Goal: Answer question/provide support

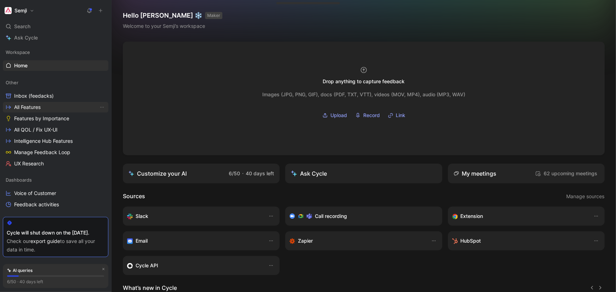
click at [43, 107] on link "All Features" at bounding box center [56, 107] width 106 height 11
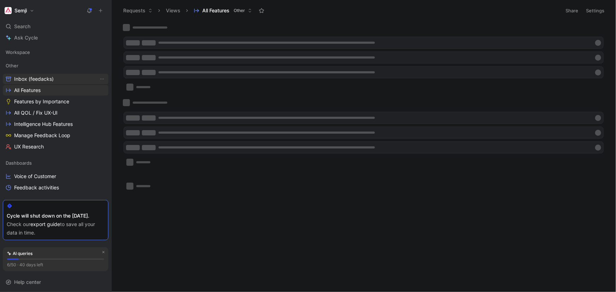
click at [43, 79] on span "Inbox (feedacks)" at bounding box center [34, 79] width 40 height 7
click at [44, 79] on span "Inbox (feedacks)" at bounding box center [34, 79] width 40 height 7
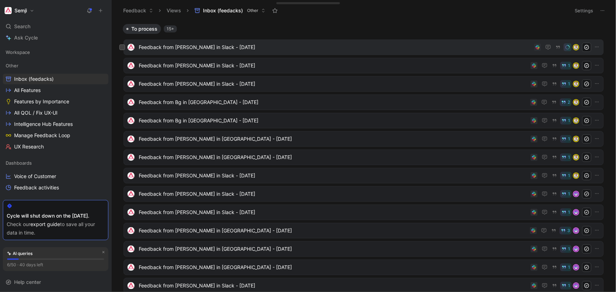
click at [199, 48] on span "Feedback from [PERSON_NAME] in Slack - [DATE]" at bounding box center [335, 47] width 392 height 8
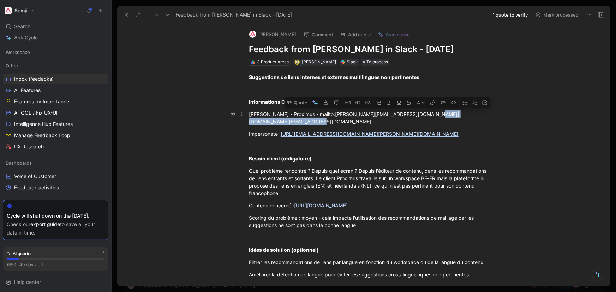
drag, startPoint x: 439, startPoint y: 121, endPoint x: 347, endPoint y: 121, distance: 92.1
click at [347, 121] on div "[PERSON_NAME] - Proximus - mailto:[PERSON_NAME][EMAIL_ADDRESS][DOMAIN_NAME]|[DO…" at bounding box center [371, 117] width 244 height 15
copy div "[PERSON_NAME][EMAIL_ADDRESS][DOMAIN_NAME]"
click at [267, 34] on button "[PERSON_NAME]" at bounding box center [272, 34] width 53 height 11
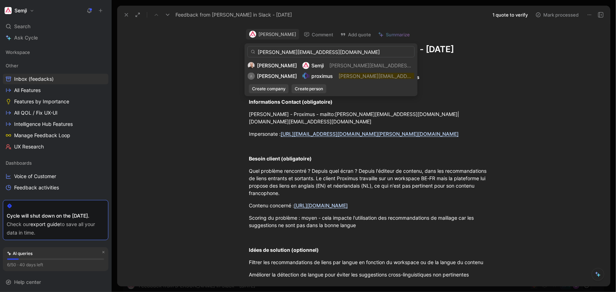
type input "[PERSON_NAME][EMAIL_ADDRESS][DOMAIN_NAME]"
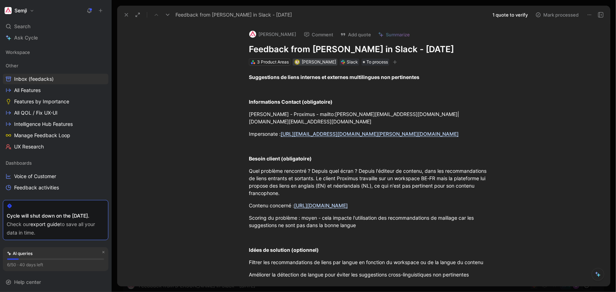
click at [318, 59] on div "[PERSON_NAME]" at bounding box center [319, 62] width 34 height 7
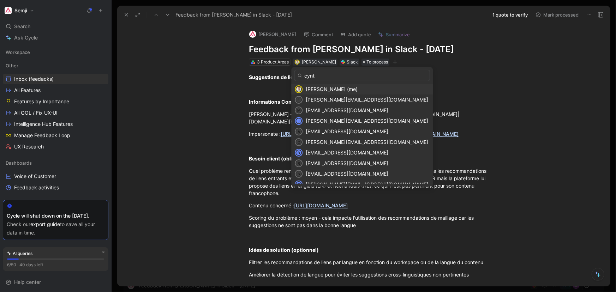
type input "cynth"
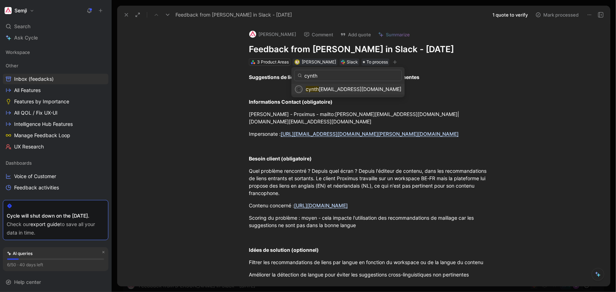
click at [327, 87] on span "[EMAIL_ADDRESS][DOMAIN_NAME]" at bounding box center [360, 89] width 83 height 6
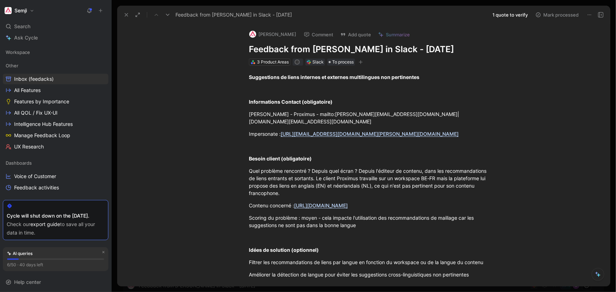
click at [282, 34] on button "[PERSON_NAME]" at bounding box center [272, 34] width 53 height 11
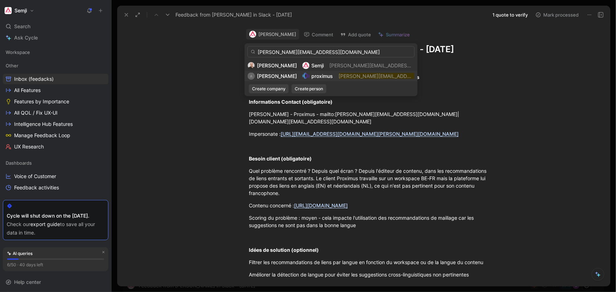
type input "[PERSON_NAME][EMAIL_ADDRESS][DOMAIN_NAME]"
click at [286, 75] on span "[PERSON_NAME]" at bounding box center [277, 76] width 40 height 6
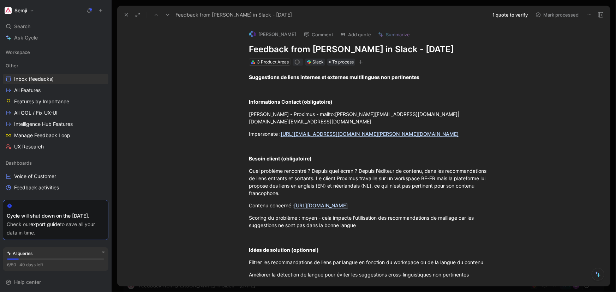
click at [513, 13] on button "1 quote to verify" at bounding box center [510, 15] width 42 height 10
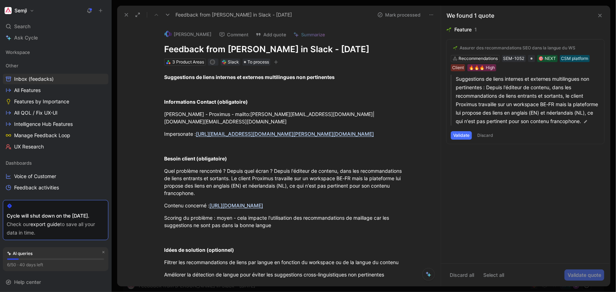
click at [465, 140] on button "Validate" at bounding box center [461, 135] width 21 height 8
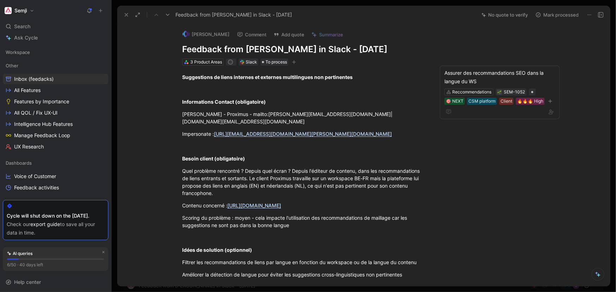
click at [555, 12] on button "Mark processed" at bounding box center [556, 15] width 49 height 10
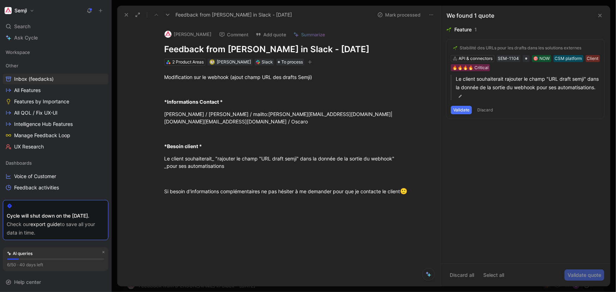
click at [225, 221] on div at bounding box center [286, 260] width 308 height 88
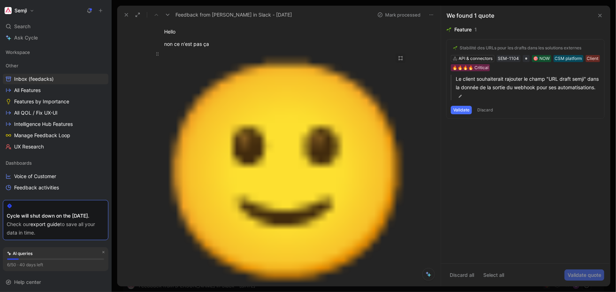
scroll to position [94, 0]
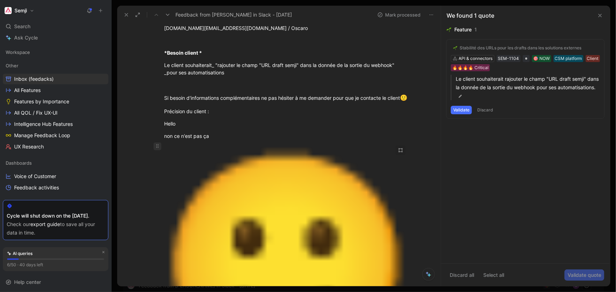
click at [156, 145] on icon at bounding box center [158, 146] width 6 height 6
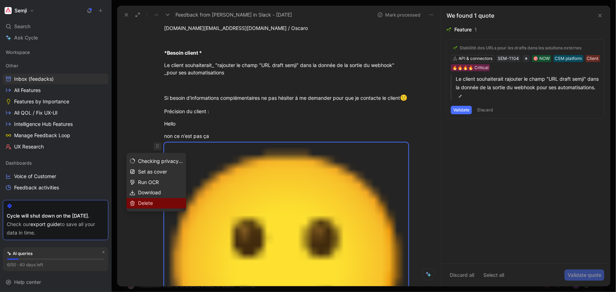
click at [149, 200] on div "Delete" at bounding box center [160, 203] width 45 height 8
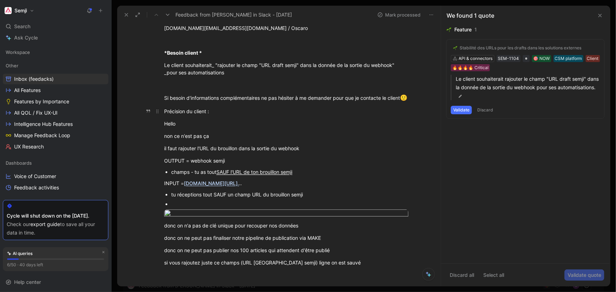
click at [216, 110] on div "Précision du client :" at bounding box center [286, 111] width 244 height 7
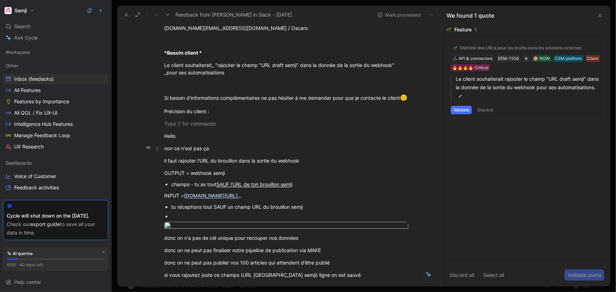
click at [200, 146] on div "non ce n'est pas ça" at bounding box center [286, 148] width 244 height 7
click at [256, 153] on p "non ce n'est pas ça" at bounding box center [286, 149] width 271 height 12
drag, startPoint x: 162, startPoint y: 173, endPoint x: 327, endPoint y: 174, distance: 165.5
click at [327, 174] on p "OUTPUT = webhook semji" at bounding box center [286, 173] width 271 height 12
click at [247, 176] on div "OUTPUT = webhook semji" at bounding box center [286, 172] width 244 height 7
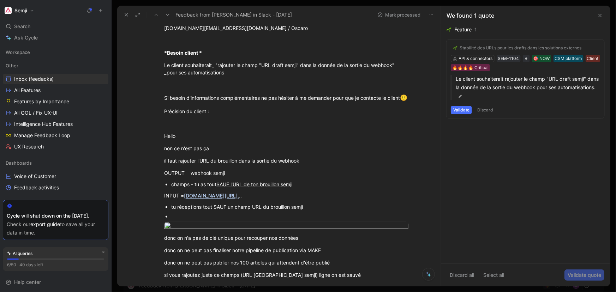
scroll to position [158, 0]
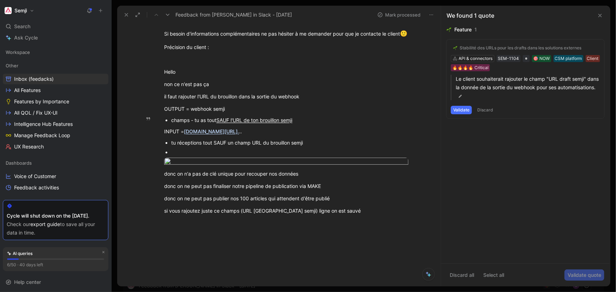
drag, startPoint x: 193, startPoint y: 119, endPoint x: 344, endPoint y: 118, distance: 151.0
click at [344, 118] on div "champs - tu as tout SAUF l'URL de ton brouillon semji" at bounding box center [289, 119] width 237 height 7
click at [331, 126] on p "INPUT = [DOMAIN_NAME][URL]. .." at bounding box center [286, 132] width 271 height 12
click at [216, 156] on p at bounding box center [289, 152] width 237 height 10
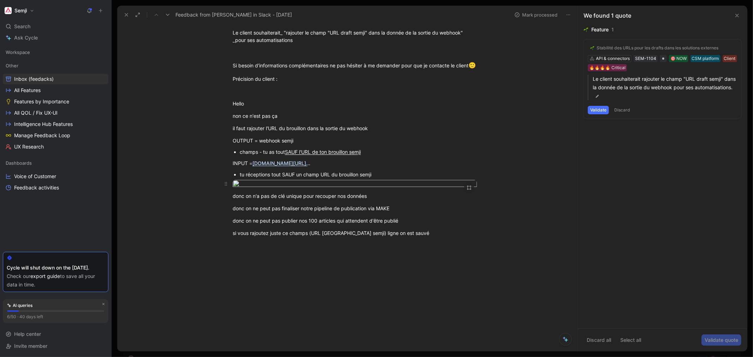
scroll to position [528, 0]
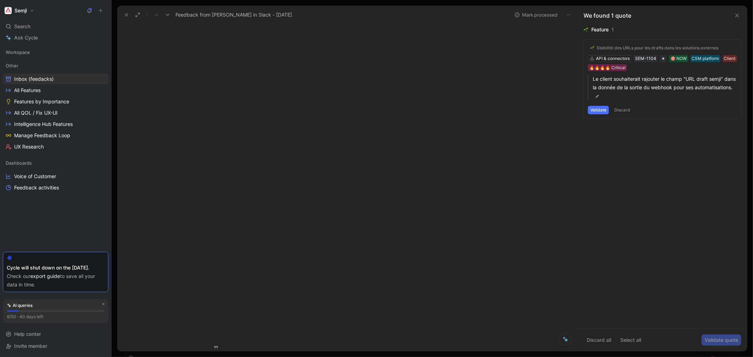
drag, startPoint x: 392, startPoint y: 280, endPoint x: 230, endPoint y: 284, distance: 162.4
drag, startPoint x: 230, startPoint y: 295, endPoint x: 405, endPoint y: 297, distance: 175.0
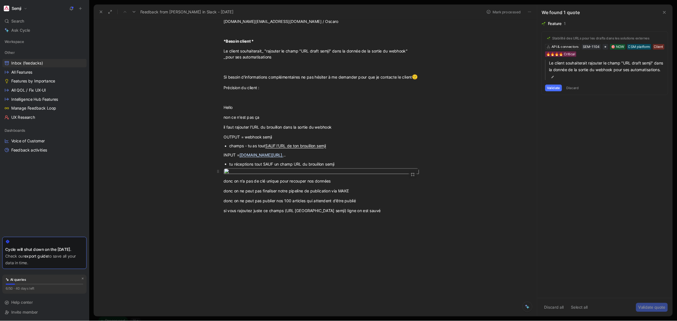
scroll to position [0, 0]
